Goal: Check status: Check status

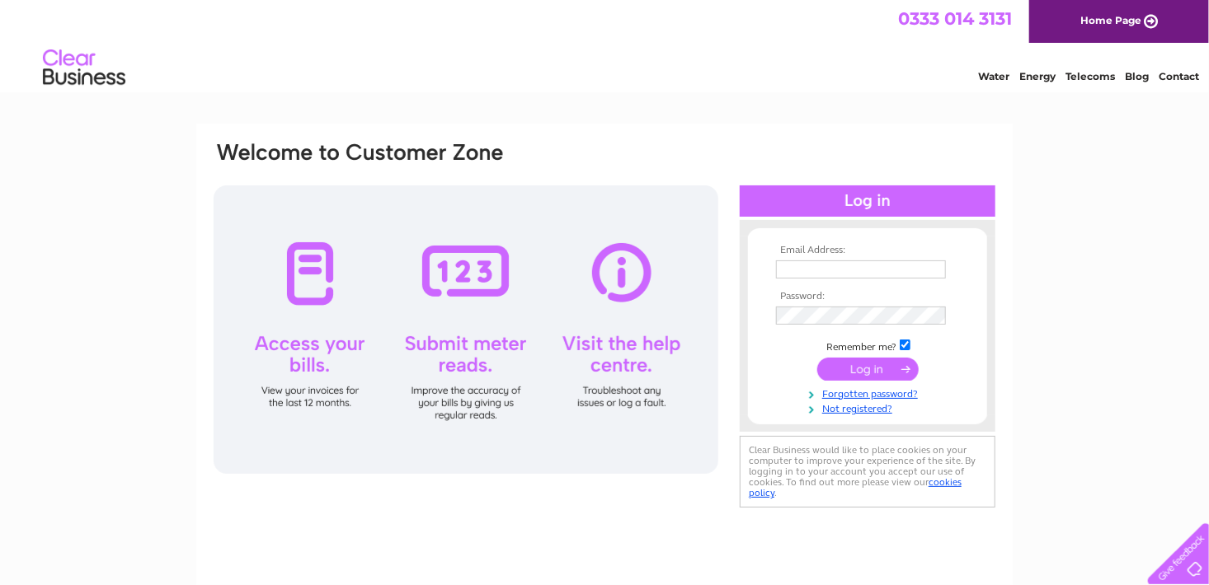
type input "[EMAIL_ADDRESS][DOMAIN_NAME]"
click at [829, 363] on input "submit" at bounding box center [867, 369] width 101 height 23
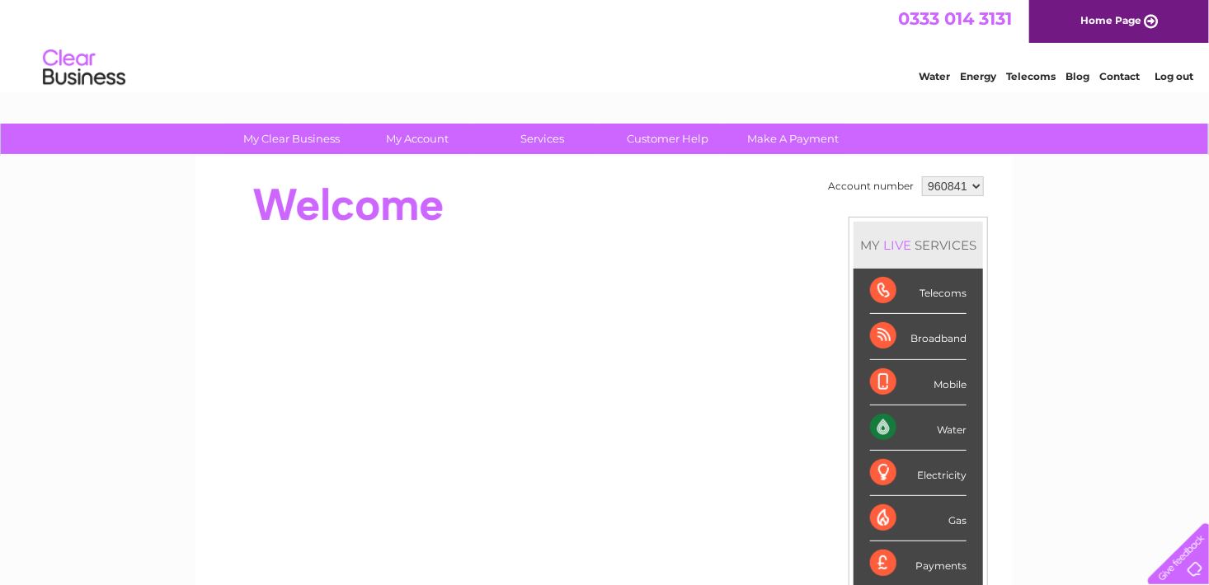
click at [960, 424] on div "Water" at bounding box center [918, 428] width 96 height 45
click at [884, 417] on div "Water" at bounding box center [918, 428] width 96 height 45
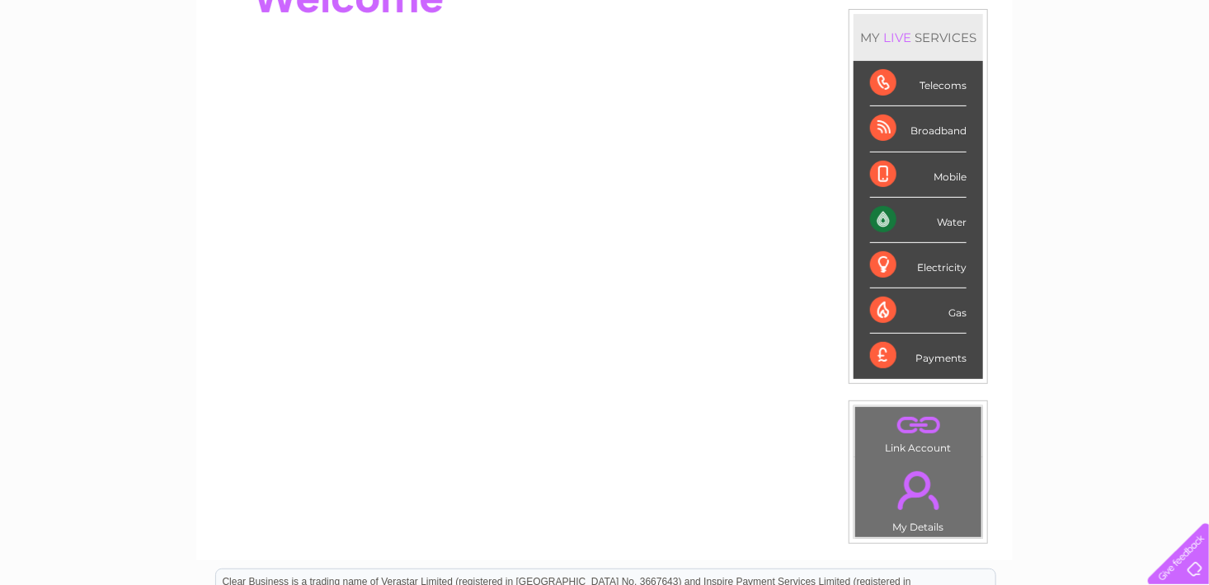
scroll to position [264, 0]
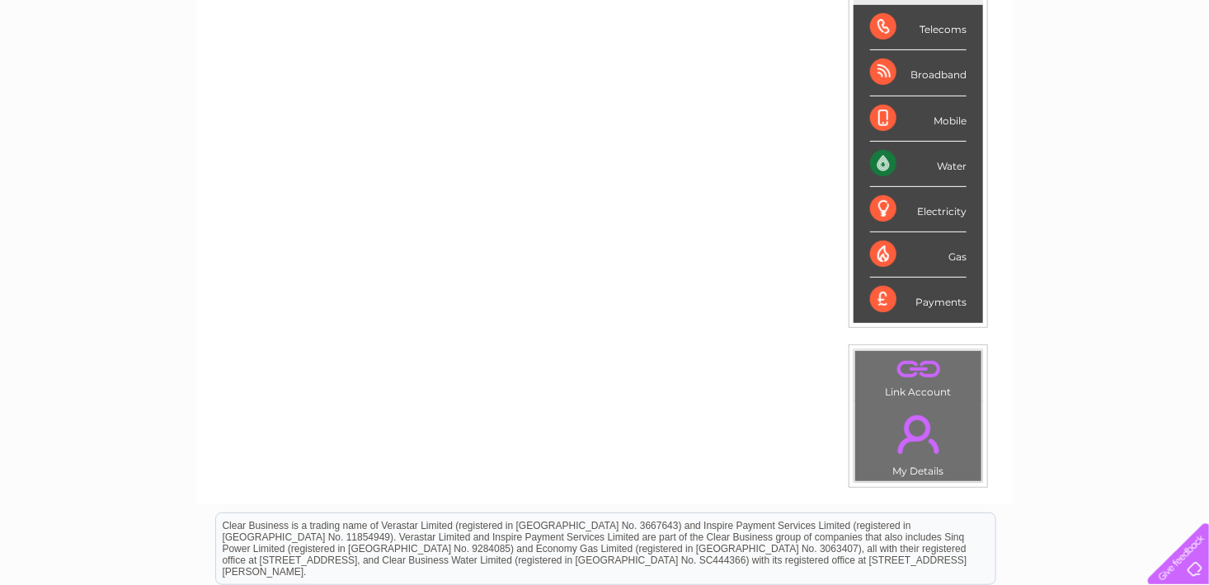
click at [946, 160] on div "Water" at bounding box center [918, 164] width 96 height 45
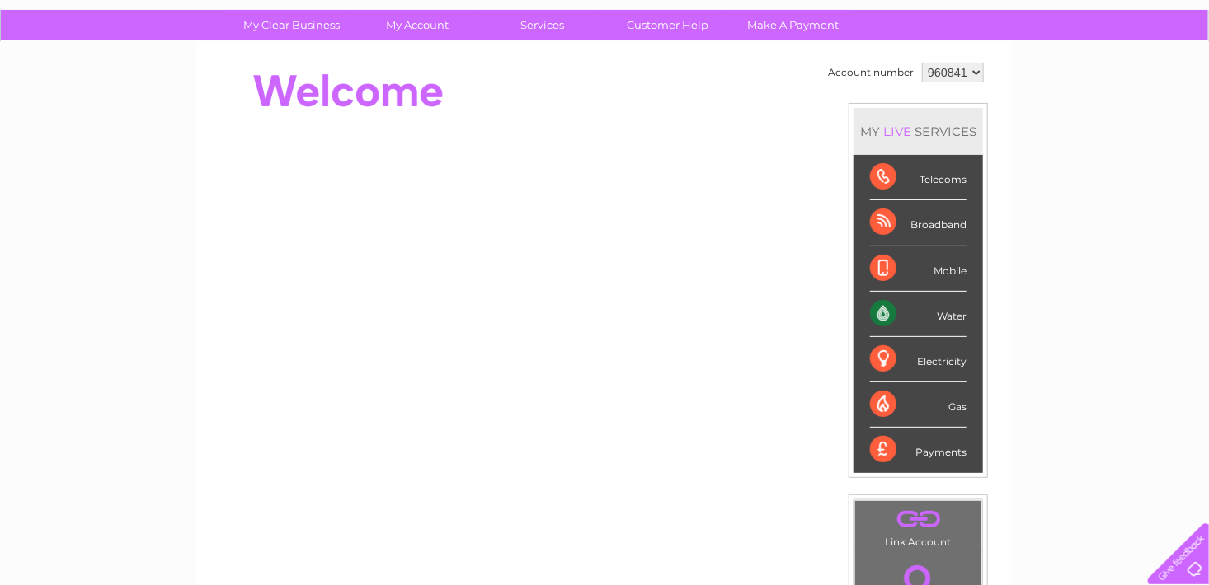
scroll to position [110, 0]
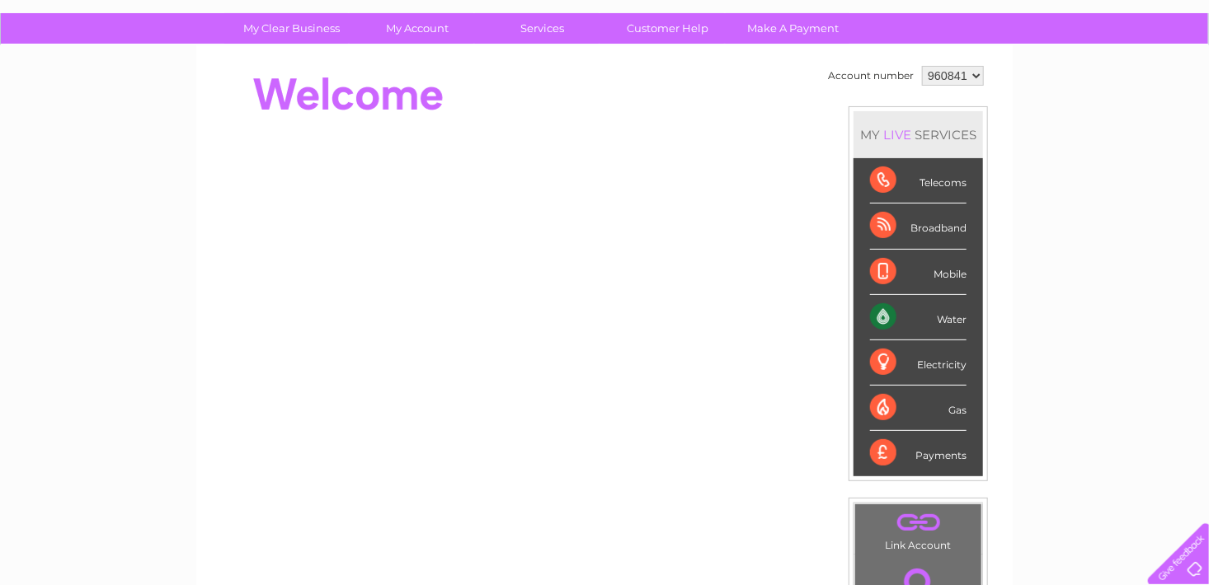
click at [908, 135] on div "LIVE" at bounding box center [897, 135] width 35 height 16
click at [880, 320] on div "Water" at bounding box center [918, 317] width 96 height 45
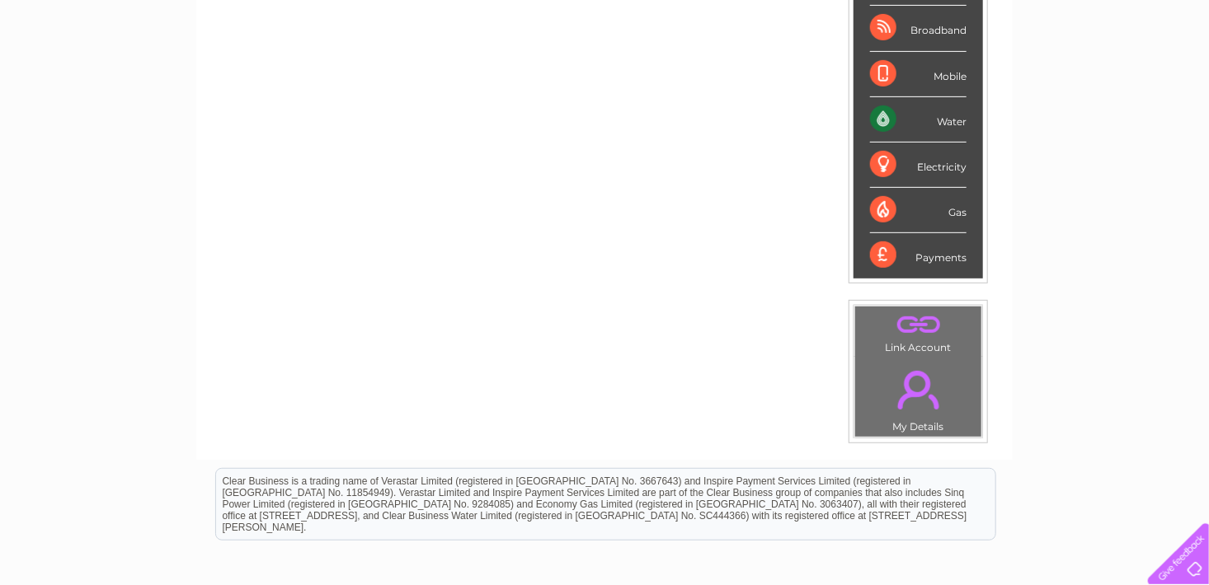
scroll to position [341, 0]
